Goal: Task Accomplishment & Management: Use online tool/utility

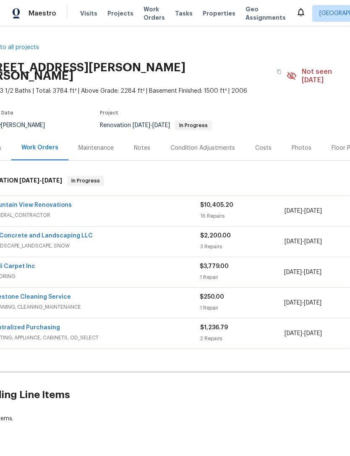
scroll to position [0, 22]
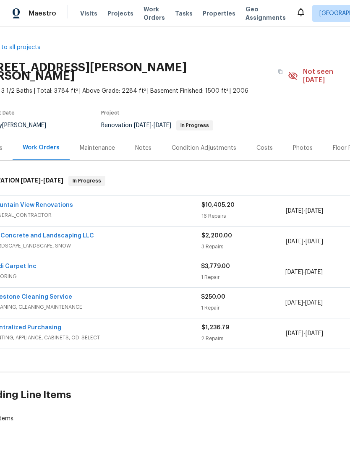
click at [68, 233] on link "GR Concrete and Landscaping LLC" at bounding box center [42, 236] width 103 height 6
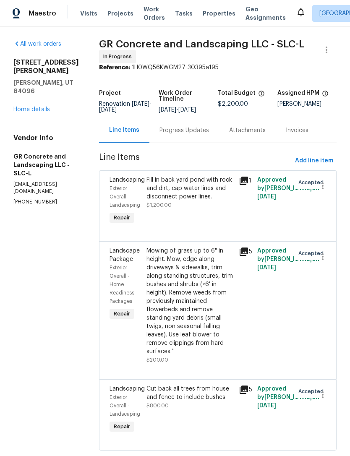
scroll to position [4, 0]
click at [304, 162] on span "Add line item" at bounding box center [314, 161] width 38 height 10
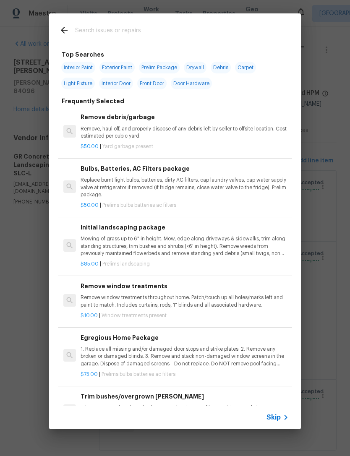
click at [276, 422] on div "Skip" at bounding box center [279, 418] width 24 height 10
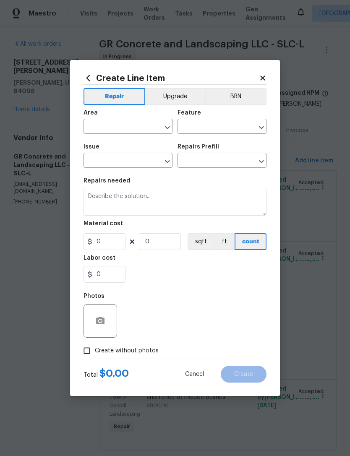
click at [119, 127] on input "text" at bounding box center [117, 127] width 66 height 13
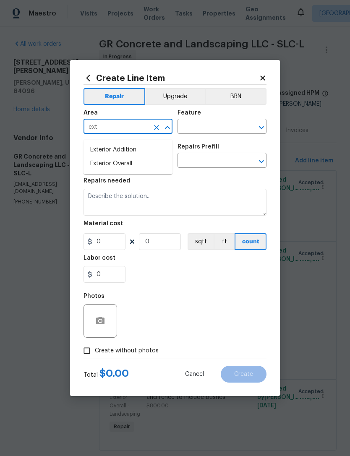
click at [122, 160] on li "Exterior Overall" at bounding box center [128, 164] width 89 height 14
type input "Exterior Overall"
click at [220, 123] on input "text" at bounding box center [211, 127] width 66 height 13
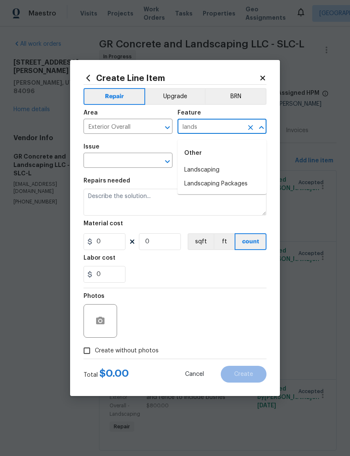
click at [216, 167] on li "Landscaping" at bounding box center [222, 170] width 89 height 14
type input "Landscaping"
click at [132, 162] on input "text" at bounding box center [117, 161] width 66 height 13
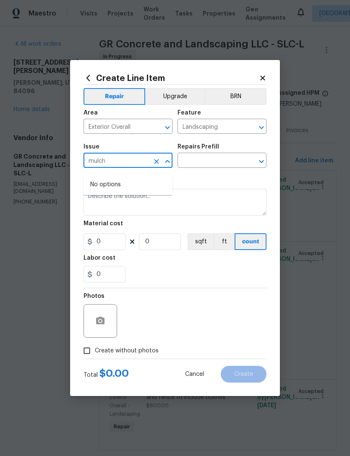
type input "mulch"
click at [136, 163] on input "text" at bounding box center [117, 161] width 66 height 13
click at [128, 219] on li "Landscaping" at bounding box center [128, 219] width 89 height 14
type input "Landscaping"
click at [219, 158] on input "text" at bounding box center [211, 161] width 66 height 13
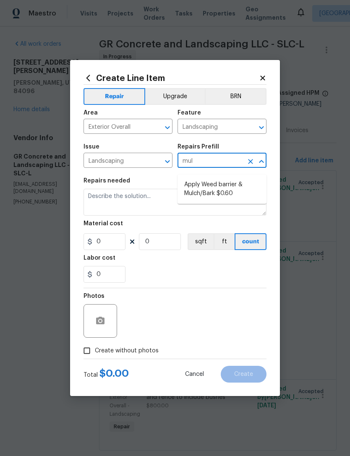
click at [225, 179] on li "Apply Weed barrier & Mulch/Bark $0.60" at bounding box center [222, 189] width 89 height 23
type input "Apply Weed barrier & Mulch/Bark $0.60"
type textarea "Prep the area/ remove all debris and install weed barrier and mulch as directed…"
type input "1"
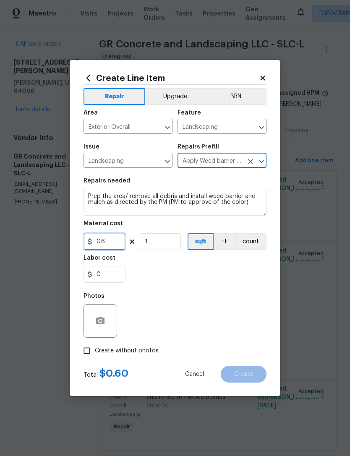
click at [116, 244] on input "0.6" at bounding box center [105, 241] width 42 height 17
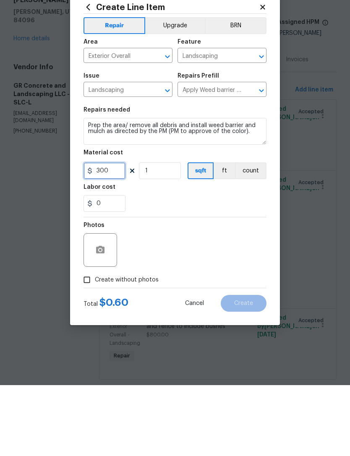
type input "300"
click at [102, 317] on icon "button" at bounding box center [100, 321] width 8 height 8
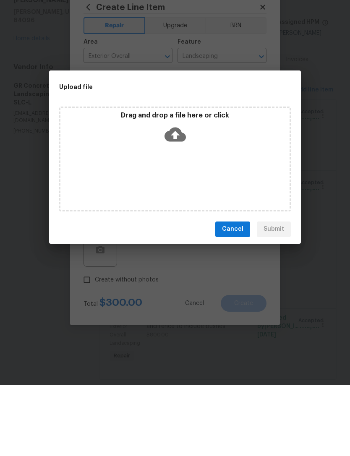
scroll to position [26, 0]
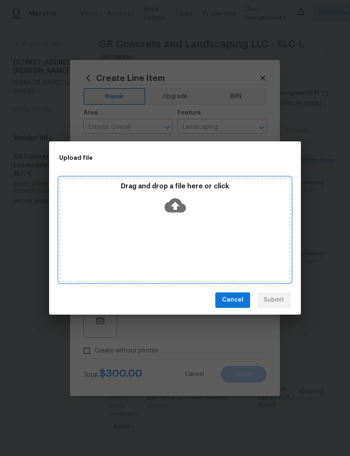
click at [179, 202] on icon at bounding box center [175, 205] width 21 height 14
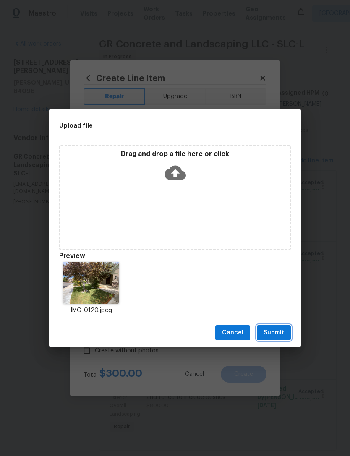
click at [275, 333] on span "Submit" at bounding box center [274, 333] width 21 height 10
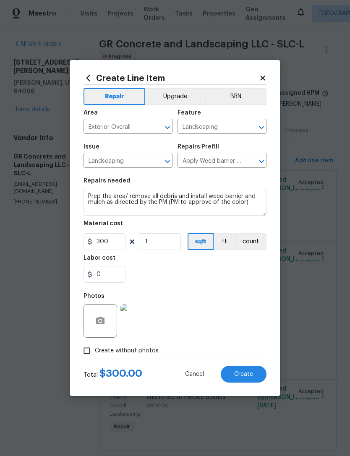
click at [252, 374] on span "Create" at bounding box center [243, 375] width 19 height 6
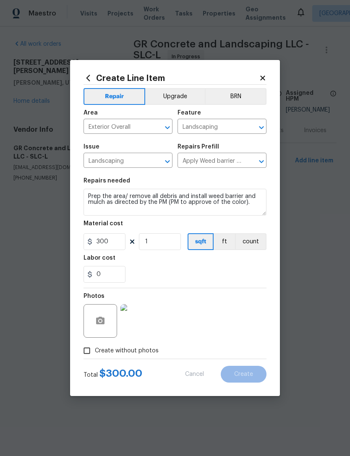
scroll to position [0, 0]
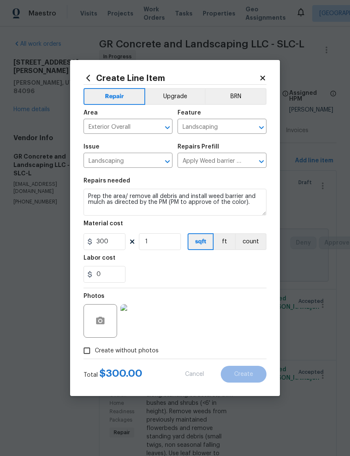
type input "0"
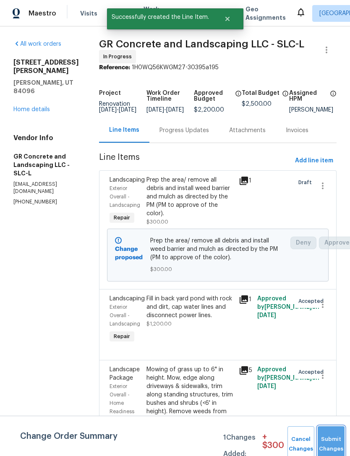
click at [329, 432] on button "Submit Changes" at bounding box center [331, 445] width 27 height 36
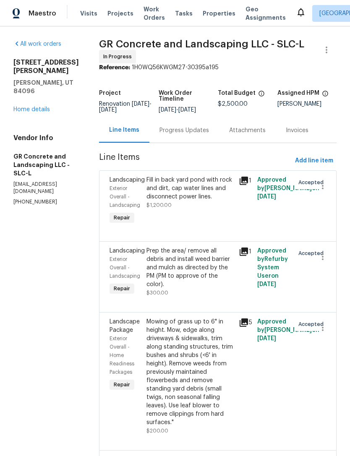
click at [36, 107] on link "Home details" at bounding box center [31, 110] width 37 height 6
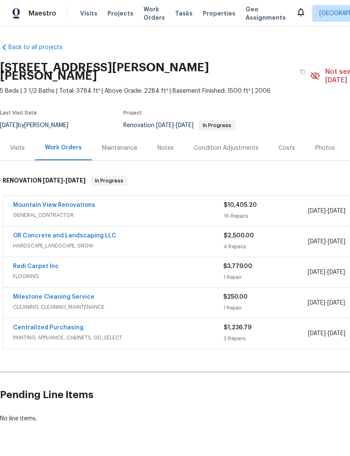
click at [284, 144] on div "Costs" at bounding box center [287, 148] width 16 height 8
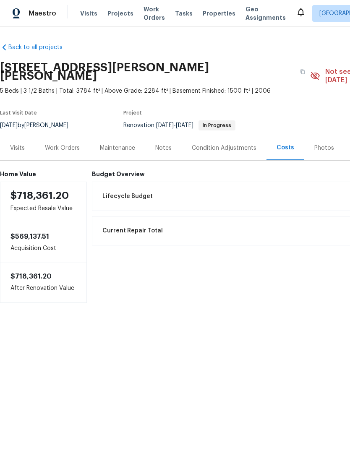
click at [63, 144] on div "Work Orders" at bounding box center [62, 148] width 35 height 8
